Goal: Navigation & Orientation: Understand site structure

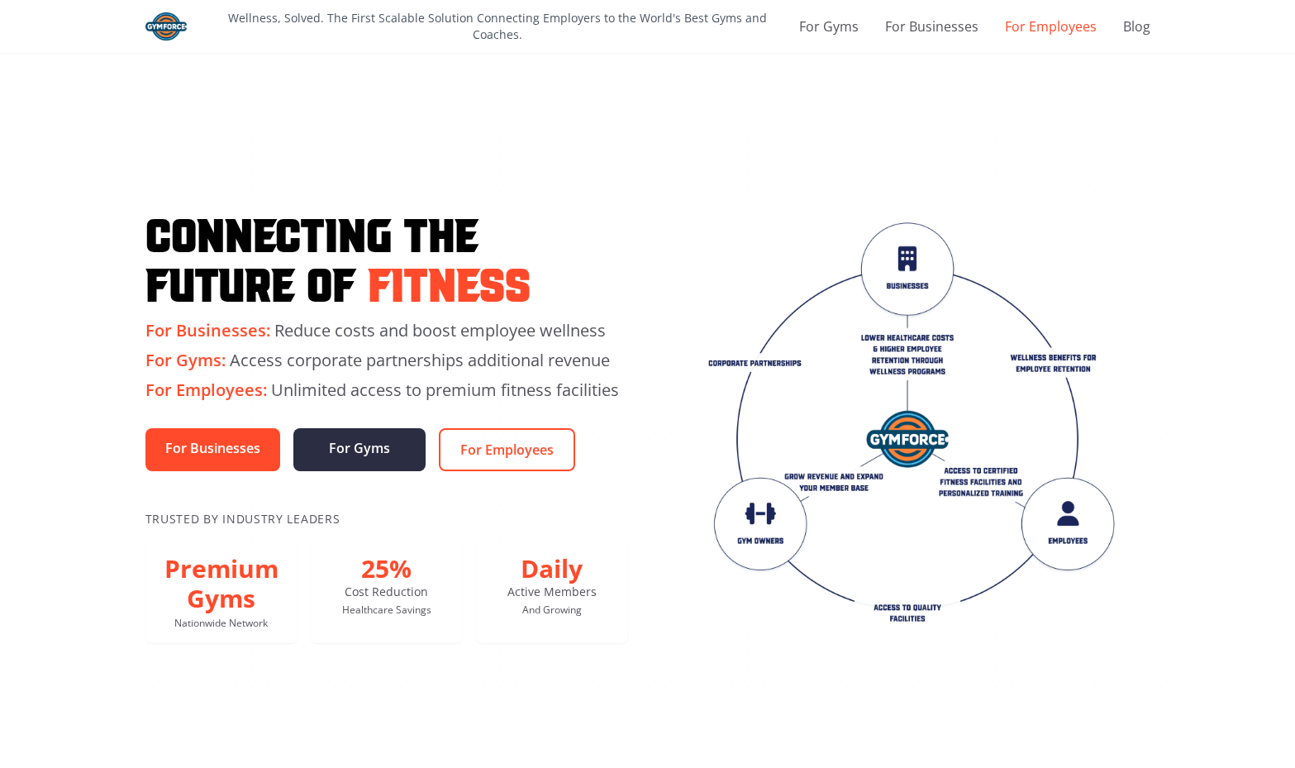
click at [1076, 30] on link "For Employees" at bounding box center [1051, 27] width 92 height 20
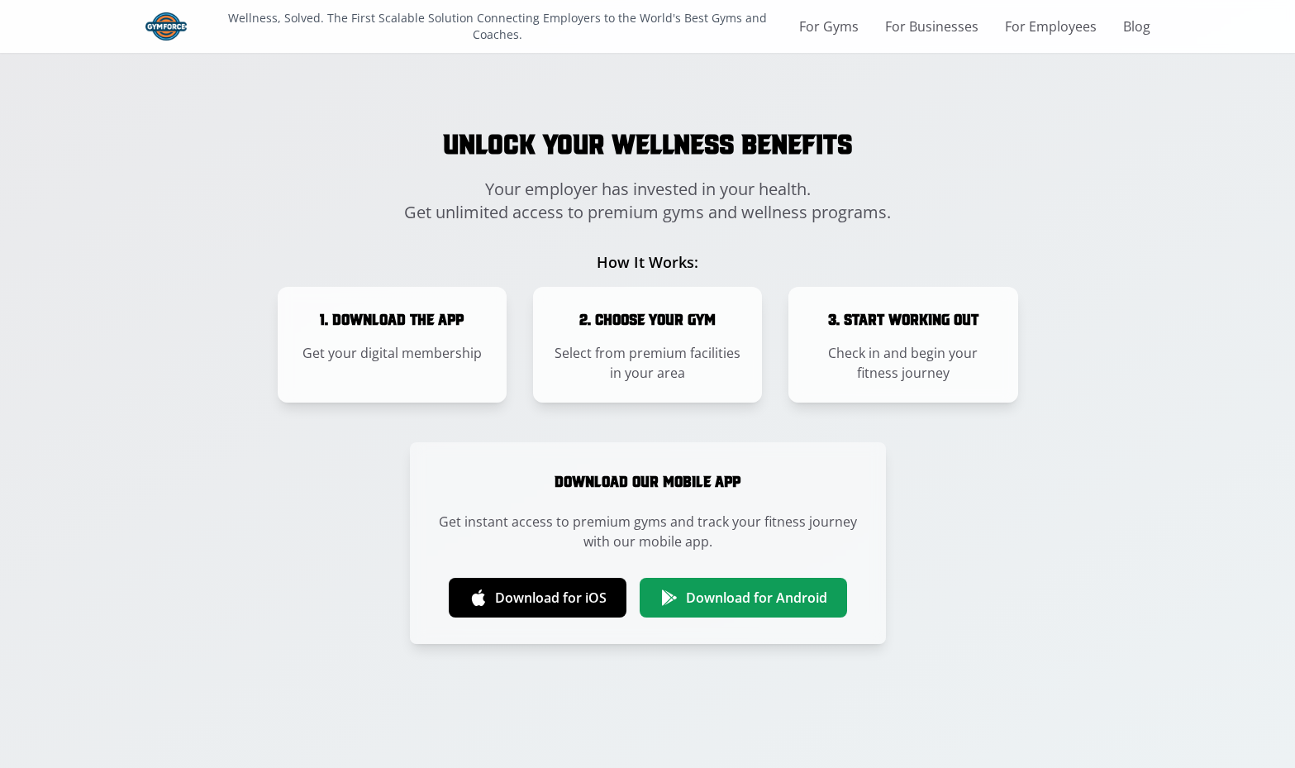
click at [851, 38] on div "Wellness, Solved. The First Scalable Solution Connecting Employers to the World…" at bounding box center [647, 26] width 1005 height 53
click at [851, 18] on link "For Gyms" at bounding box center [829, 27] width 60 height 20
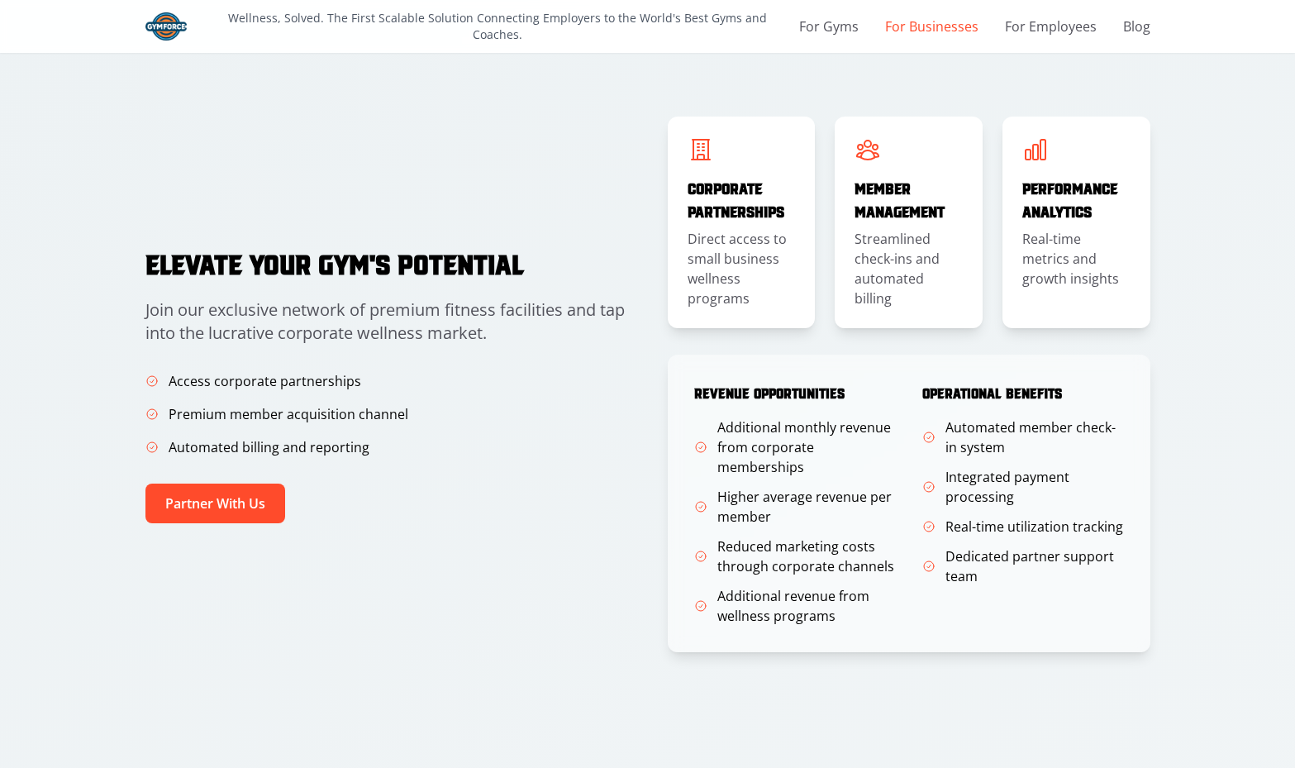
click at [939, 18] on link "For Businesses" at bounding box center [931, 27] width 93 height 20
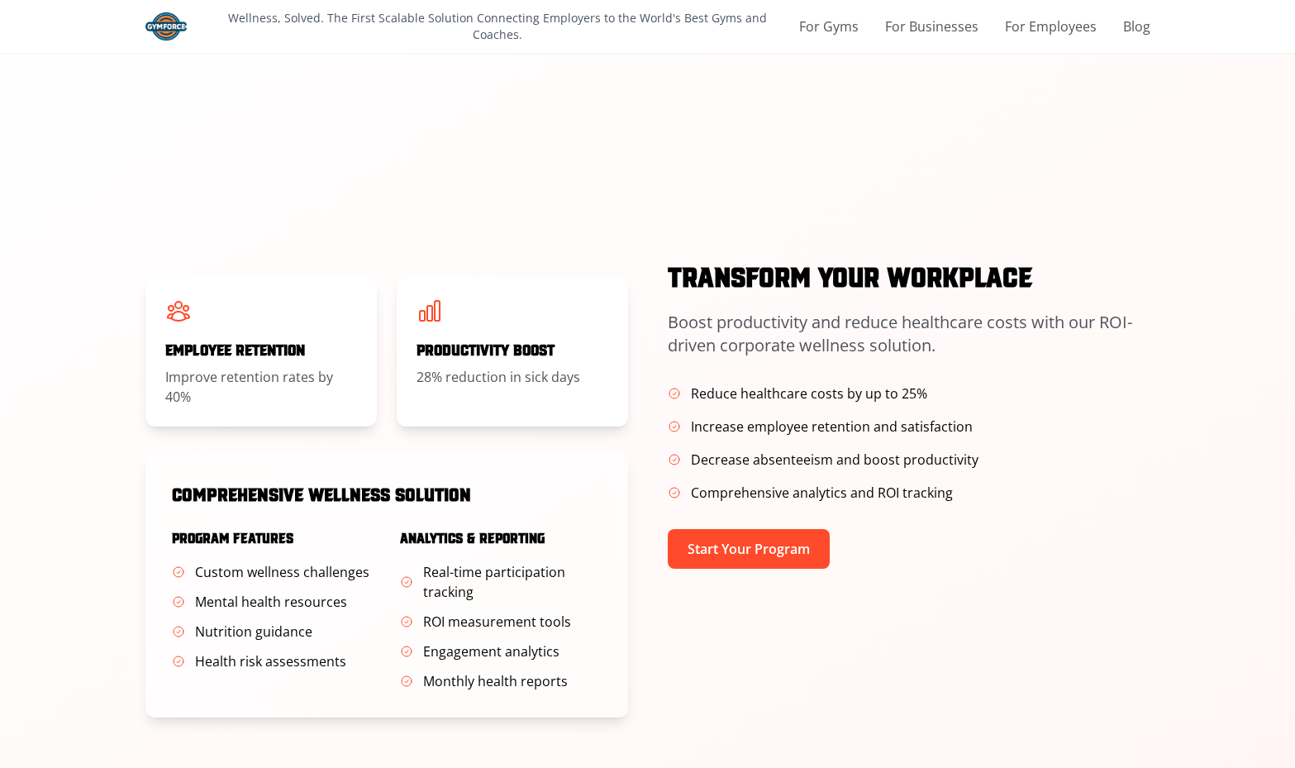
scroll to position [544, 0]
